Goal: Task Accomplishment & Management: Use online tool/utility

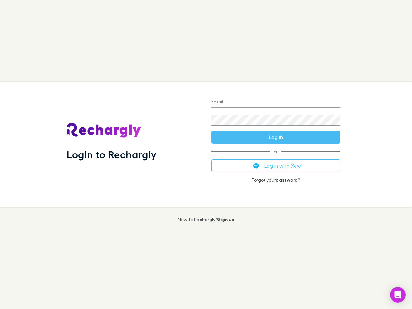
click at [206, 155] on div "Login to Rechargly" at bounding box center [134, 144] width 145 height 125
click at [276, 102] on input "Email" at bounding box center [276, 102] width 129 height 10
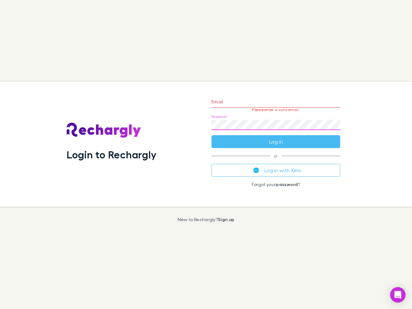
click at [276, 137] on form "Email Please enter a valid email. Password Log in" at bounding box center [276, 120] width 129 height 56
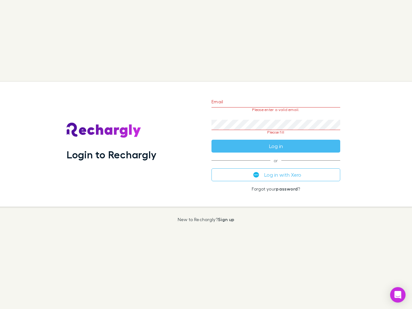
click at [276, 166] on div "Email Please enter a valid email. Password Please fill Log in or Log in with Xe…" at bounding box center [275, 144] width 139 height 125
click at [398, 295] on icon "Open Intercom Messenger" at bounding box center [398, 295] width 7 height 8
